Goal: Task Accomplishment & Management: Complete application form

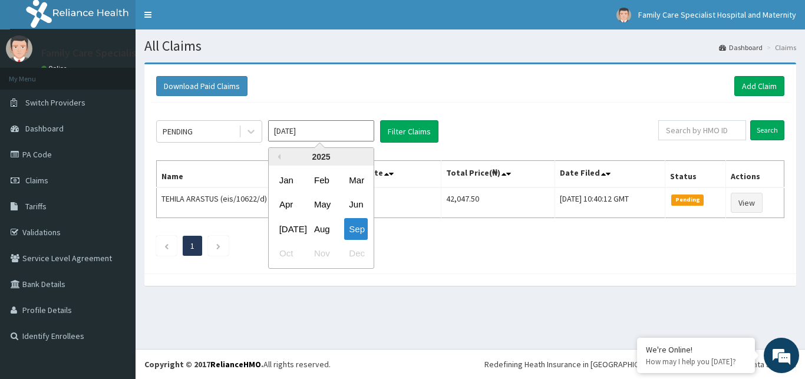
click at [294, 130] on input "Sep 2025" at bounding box center [321, 130] width 106 height 21
click at [288, 223] on div "Jul" at bounding box center [287, 229] width 24 height 22
type input "Jul 2025"
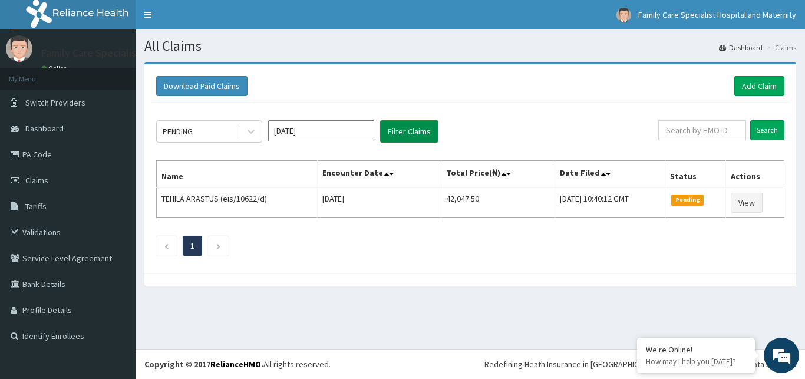
click at [404, 128] on button "Filter Claims" at bounding box center [409, 131] width 58 height 22
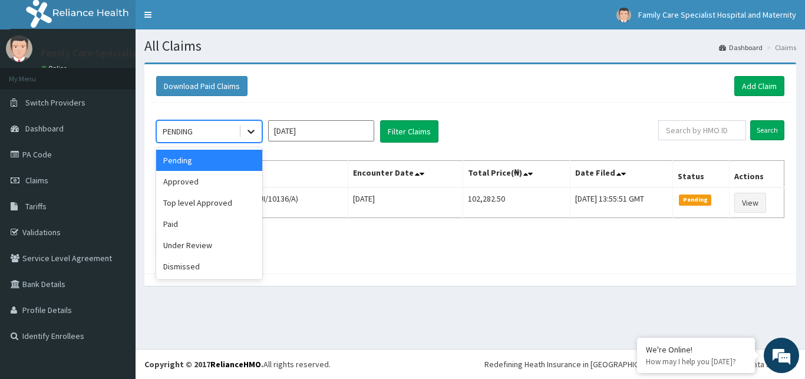
click at [250, 131] on icon at bounding box center [251, 132] width 7 height 4
click at [204, 176] on div "Approved" at bounding box center [209, 181] width 106 height 21
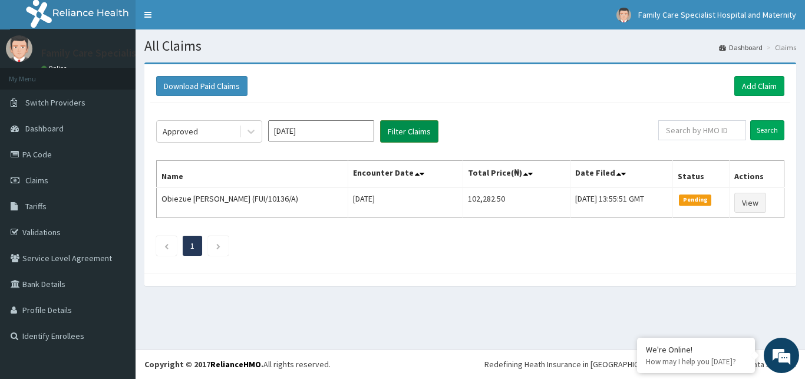
click at [413, 124] on button "Filter Claims" at bounding box center [409, 131] width 58 height 22
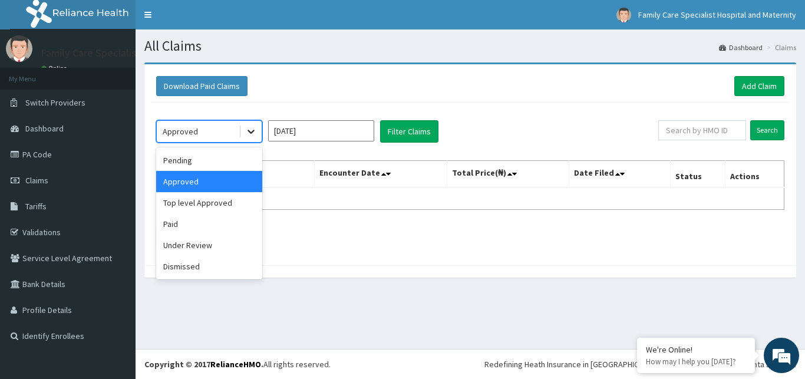
click at [253, 131] on icon at bounding box center [251, 132] width 7 height 4
click at [209, 203] on div "Top level Approved" at bounding box center [209, 202] width 106 height 21
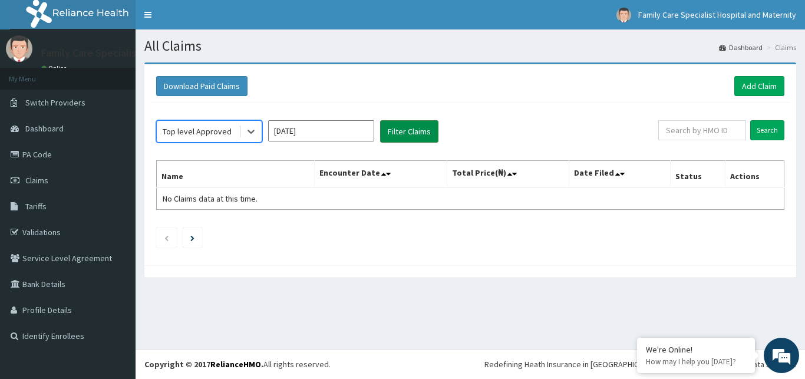
click at [411, 129] on button "Filter Claims" at bounding box center [409, 131] width 58 height 22
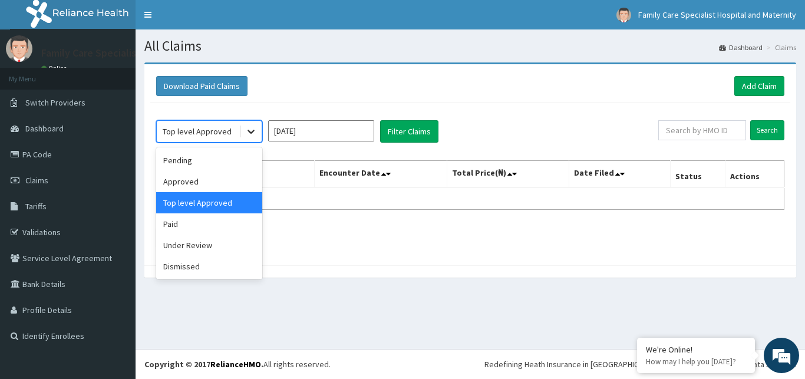
click at [249, 134] on icon at bounding box center [251, 132] width 12 height 12
click at [177, 223] on div "Paid" at bounding box center [209, 223] width 106 height 21
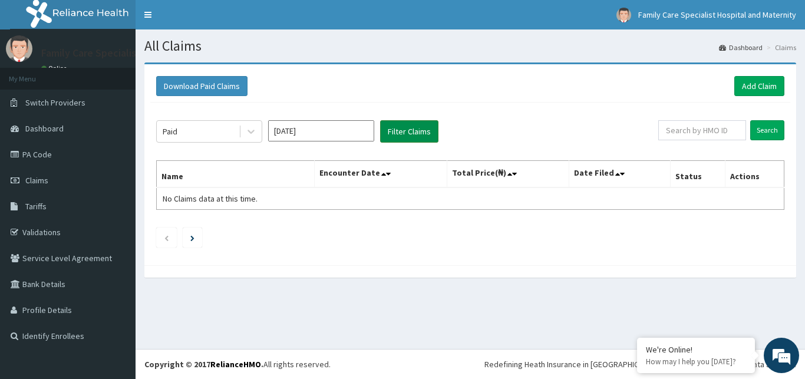
click at [413, 127] on button "Filter Claims" at bounding box center [409, 131] width 58 height 22
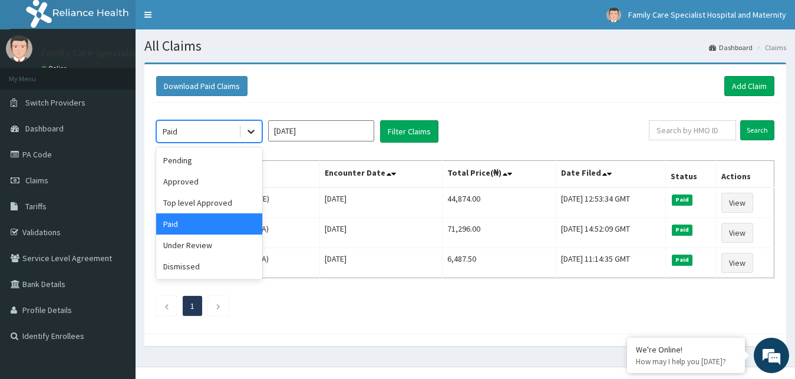
click at [248, 134] on icon at bounding box center [251, 132] width 12 height 12
click at [208, 246] on div "Under Review" at bounding box center [209, 245] width 106 height 21
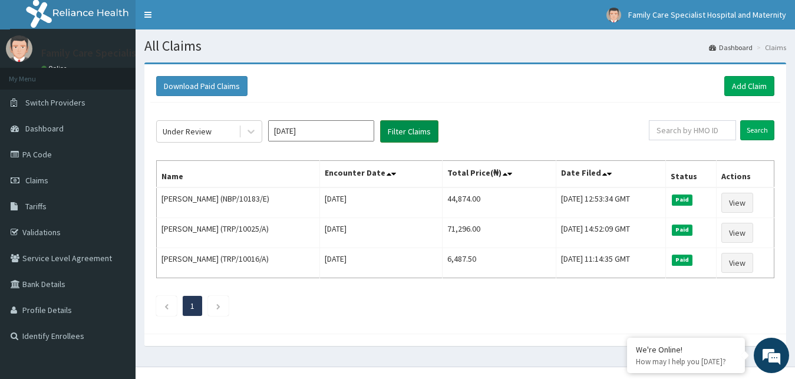
click at [409, 131] on button "Filter Claims" at bounding box center [409, 131] width 58 height 22
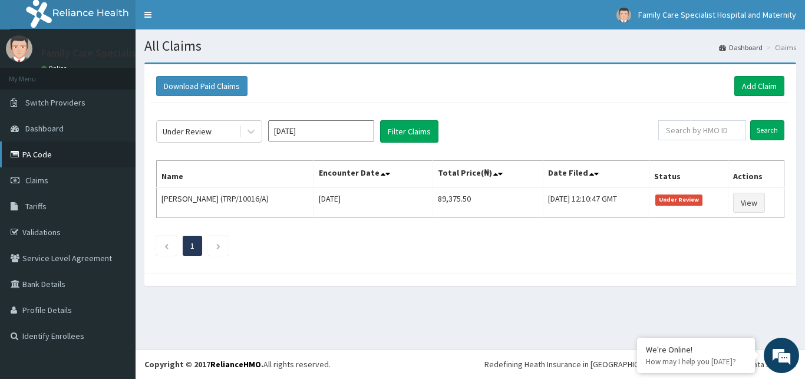
click at [32, 154] on link "PA Code" at bounding box center [68, 154] width 136 height 26
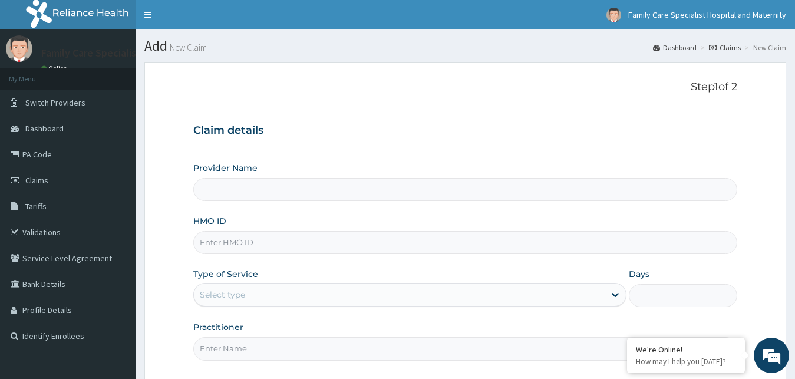
type input "Family Care Specialist Hospital and Maternity"
click at [274, 246] on input "HMO ID" at bounding box center [465, 242] width 545 height 23
type input "i"
type input "IFP/10055/A"
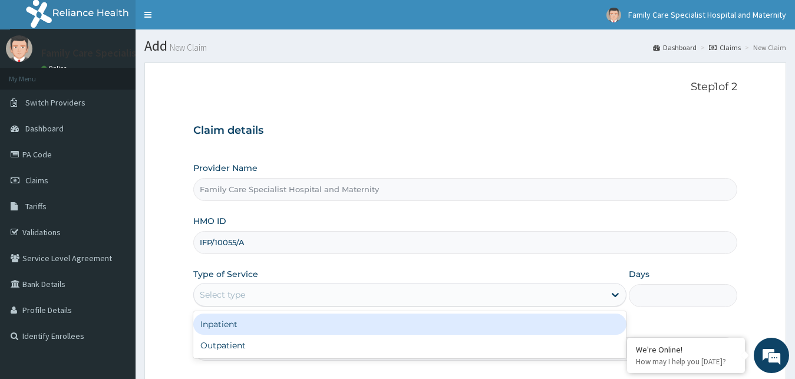
click at [308, 301] on div "Select type" at bounding box center [399, 294] width 411 height 19
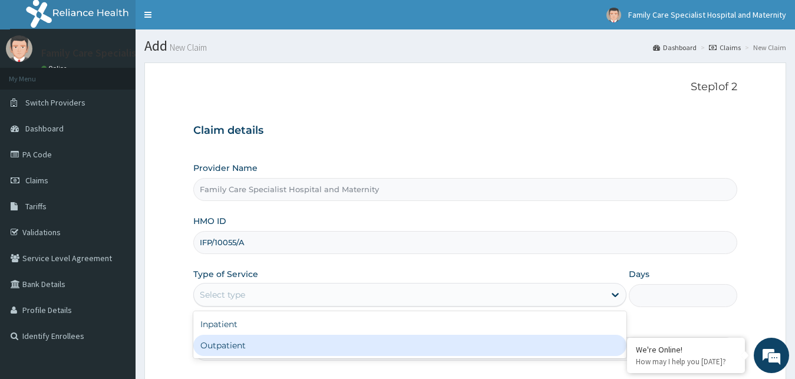
click at [226, 346] on div "Outpatient" at bounding box center [410, 345] width 434 height 21
type input "1"
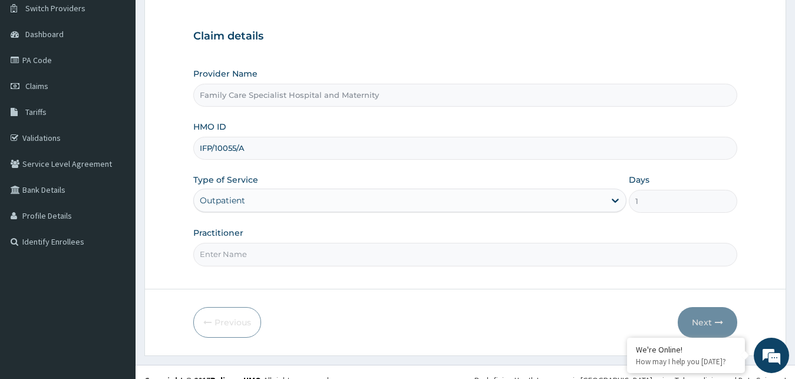
scroll to position [104, 0]
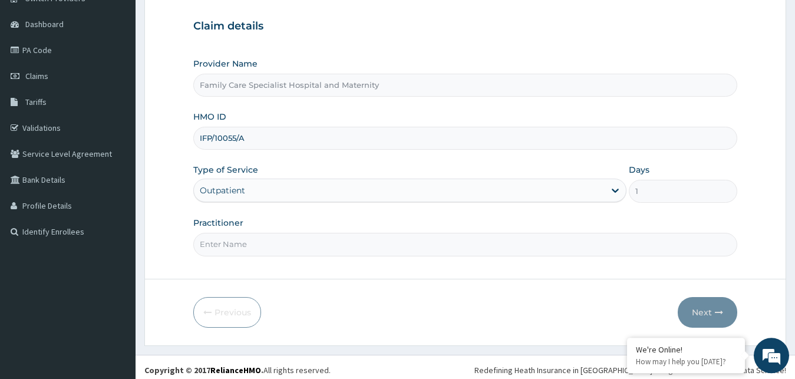
click at [568, 243] on input "Practitioner" at bounding box center [465, 244] width 545 height 23
type input "f"
type input "Family physician"
click at [702, 311] on button "Next" at bounding box center [708, 312] width 60 height 31
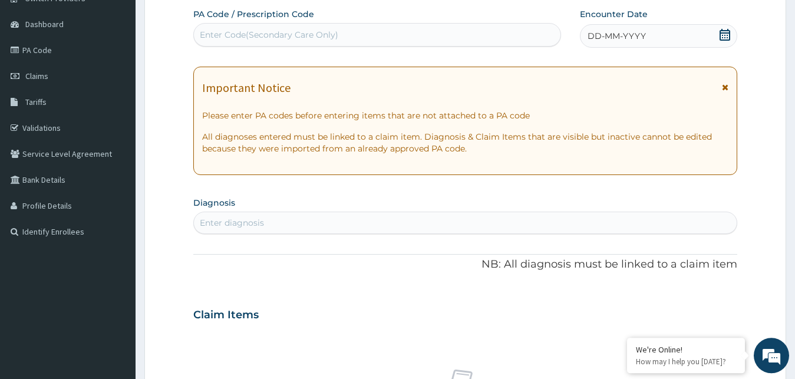
click at [722, 89] on div "Important Notice" at bounding box center [465, 90] width 527 height 19
click at [443, 37] on div "Enter Code(Secondary Care Only)" at bounding box center [377, 34] width 367 height 19
paste input "PA/25D9FC"
type input "PA/25D9FC"
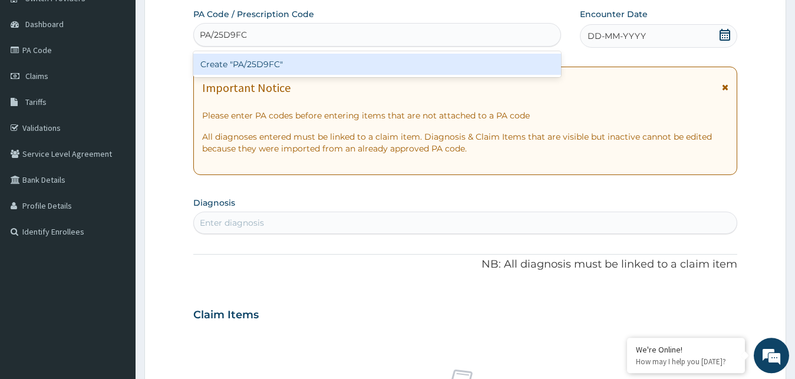
click at [400, 62] on div "Create "PA/25D9FC"" at bounding box center [377, 64] width 368 height 21
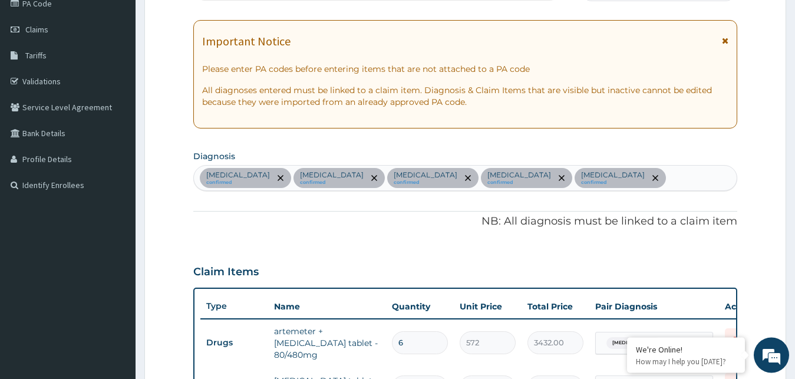
scroll to position [134, 0]
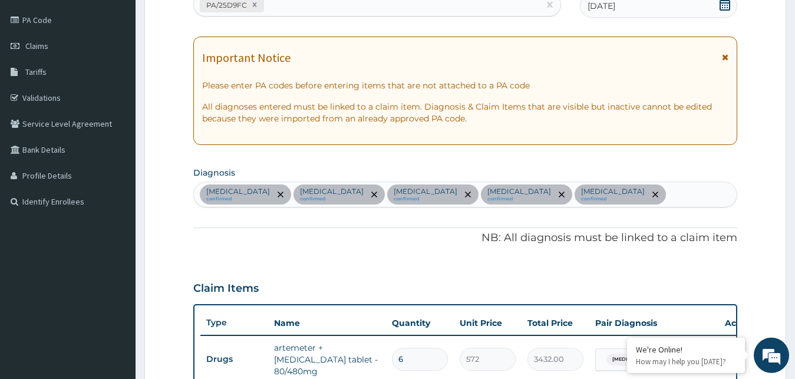
click at [723, 59] on icon at bounding box center [725, 57] width 6 height 8
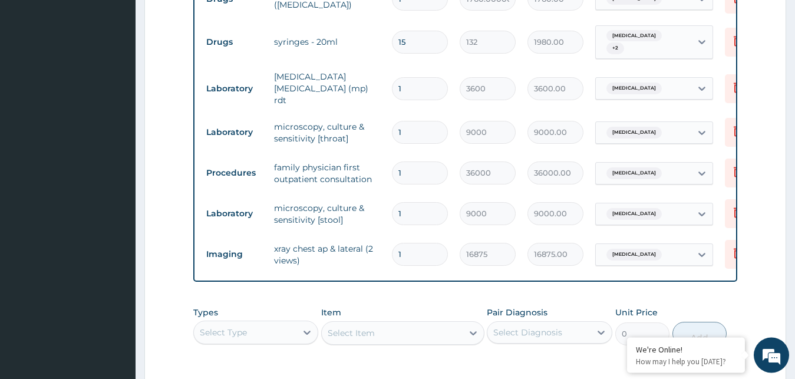
scroll to position [786, 0]
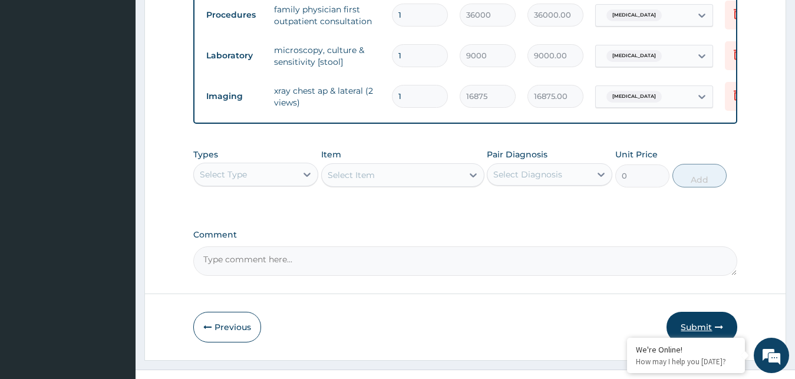
click at [707, 312] on button "Submit" at bounding box center [702, 327] width 71 height 31
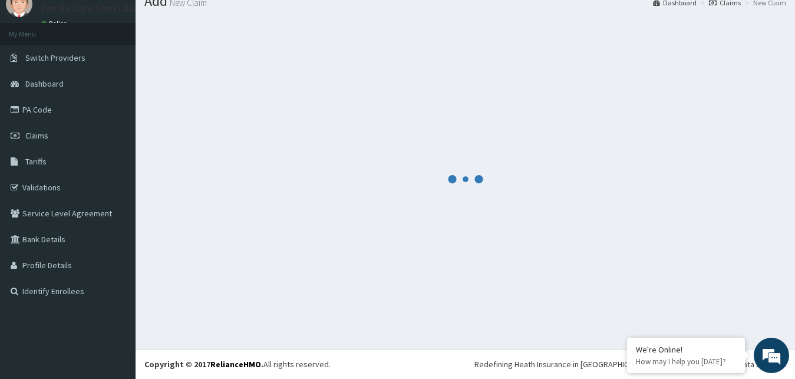
scroll to position [45, 0]
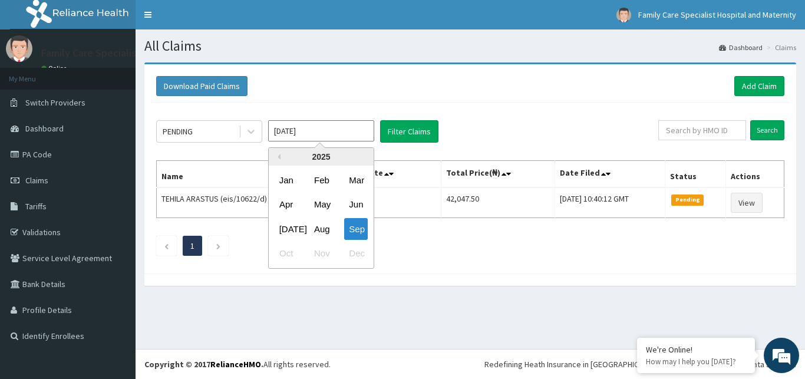
click at [284, 135] on input "Sep 2025" at bounding box center [321, 130] width 106 height 21
click at [317, 226] on div "Aug" at bounding box center [322, 229] width 24 height 22
type input "Aug 2025"
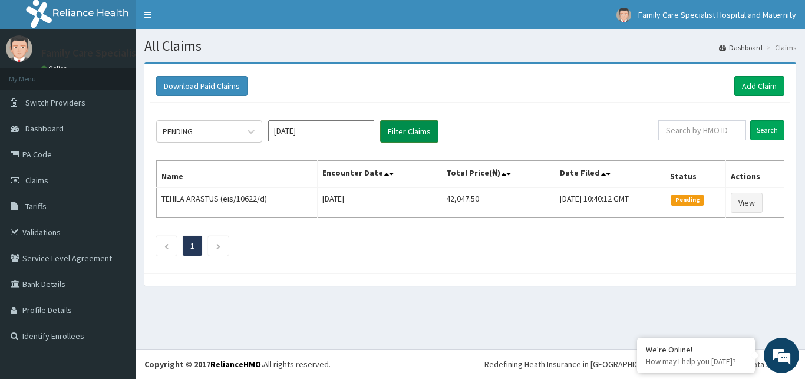
click at [399, 133] on button "Filter Claims" at bounding box center [409, 131] width 58 height 22
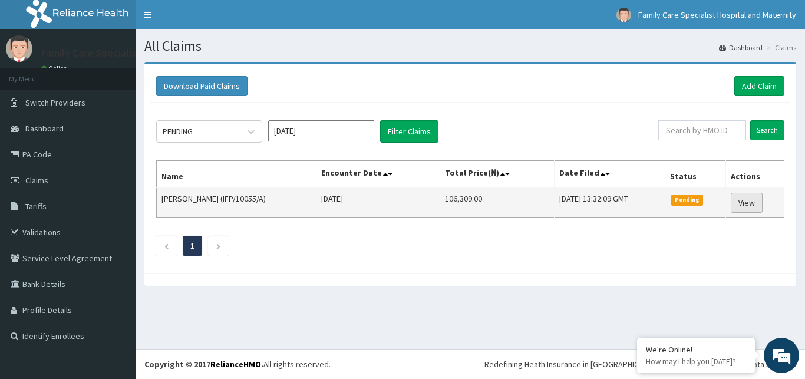
click at [750, 205] on link "View" at bounding box center [747, 203] width 32 height 20
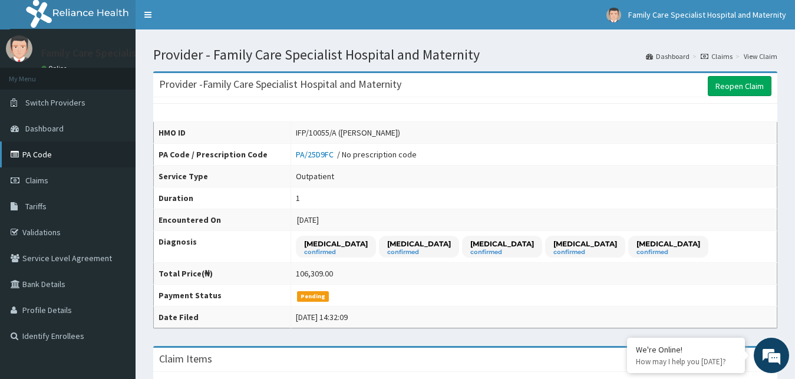
click at [46, 154] on link "PA Code" at bounding box center [68, 154] width 136 height 26
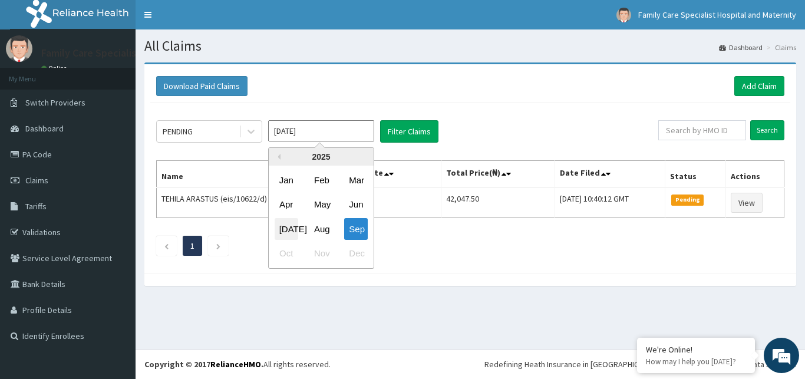
click at [288, 229] on div "[DATE]" at bounding box center [287, 229] width 24 height 22
type input "[DATE]"
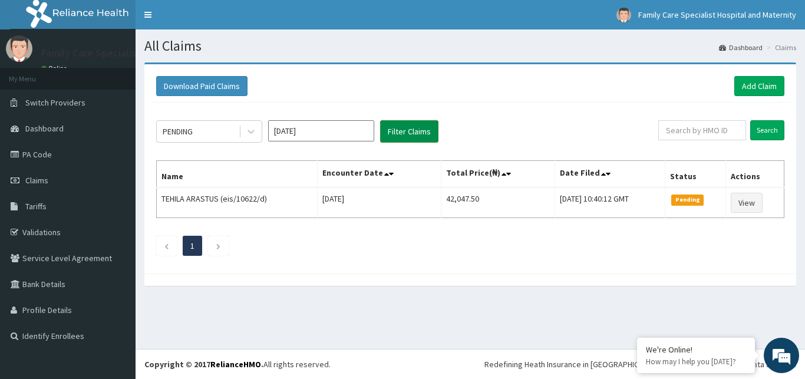
click at [410, 127] on button "Filter Claims" at bounding box center [409, 131] width 58 height 22
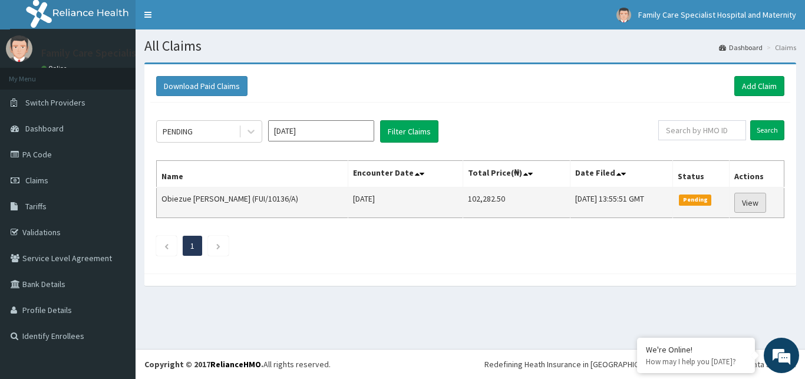
click at [752, 199] on link "View" at bounding box center [751, 203] width 32 height 20
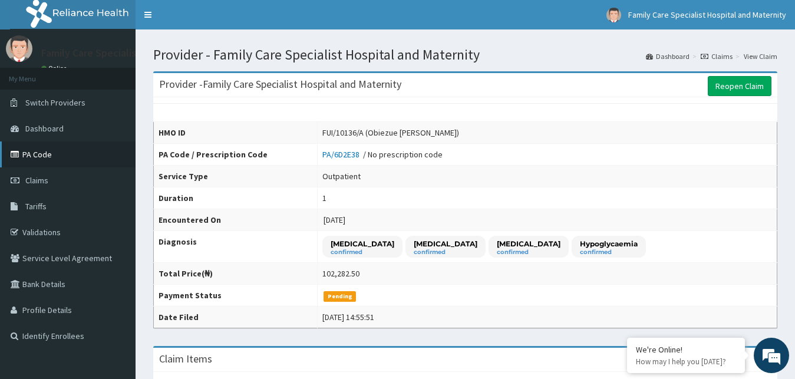
click at [42, 152] on link "PA Code" at bounding box center [68, 154] width 136 height 26
